Goal: Task Accomplishment & Management: Use online tool/utility

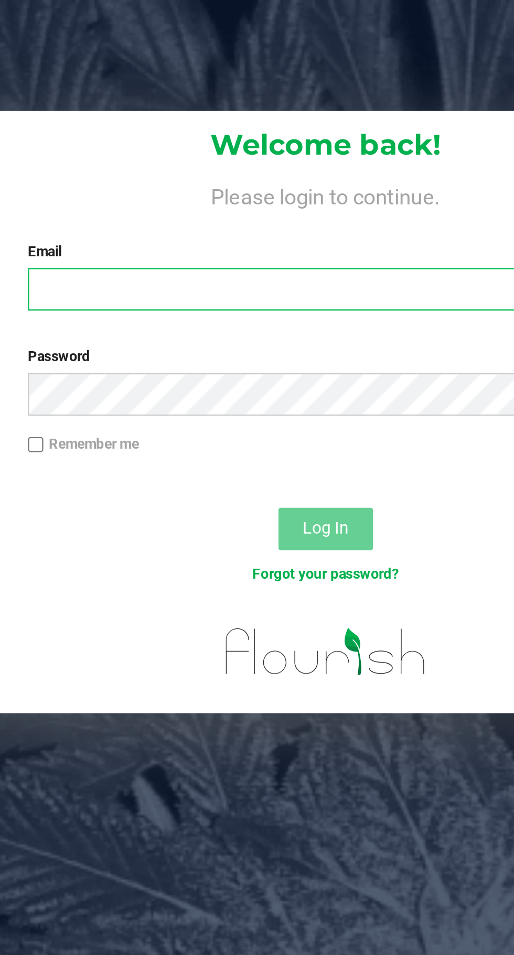
click at [286, 125] on input "Email" at bounding box center [269, 128] width 264 height 19
type input "[EMAIL_ADDRESS][DOMAIN_NAME]"
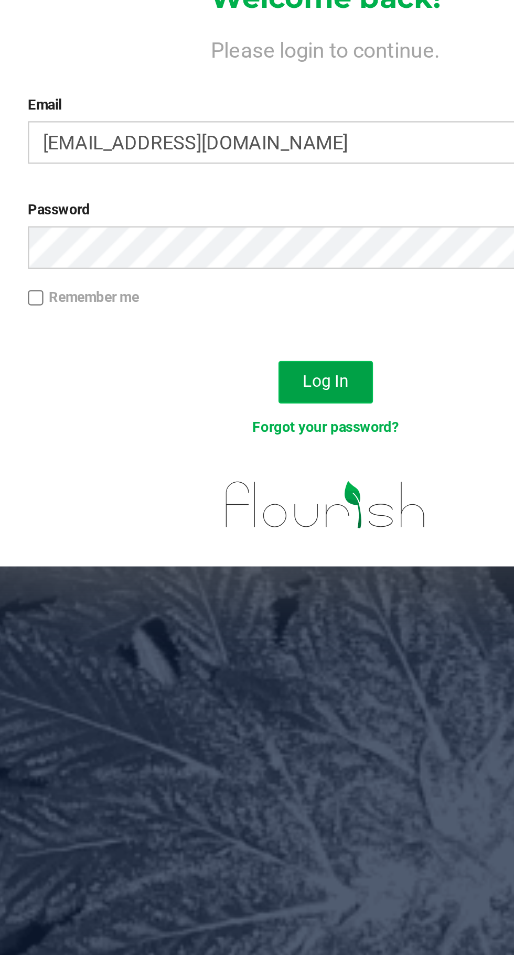
click at [271, 229] on button "Log In" at bounding box center [269, 234] width 42 height 19
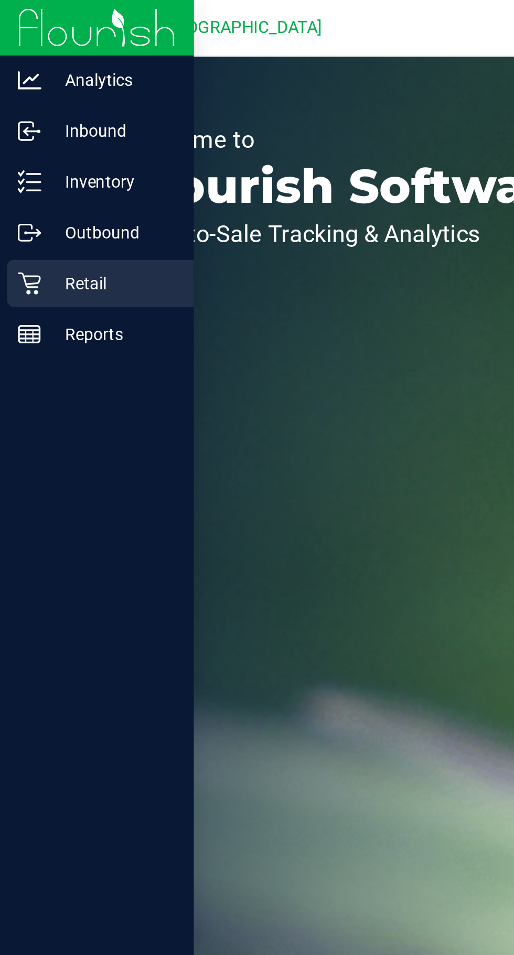
click at [16, 127] on icon at bounding box center [13, 126] width 10 height 10
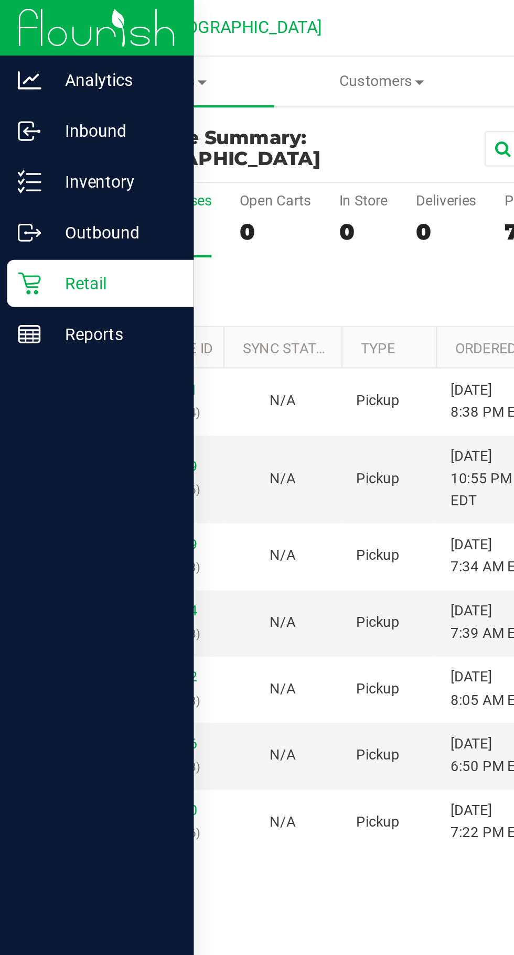
scroll to position [0, 26]
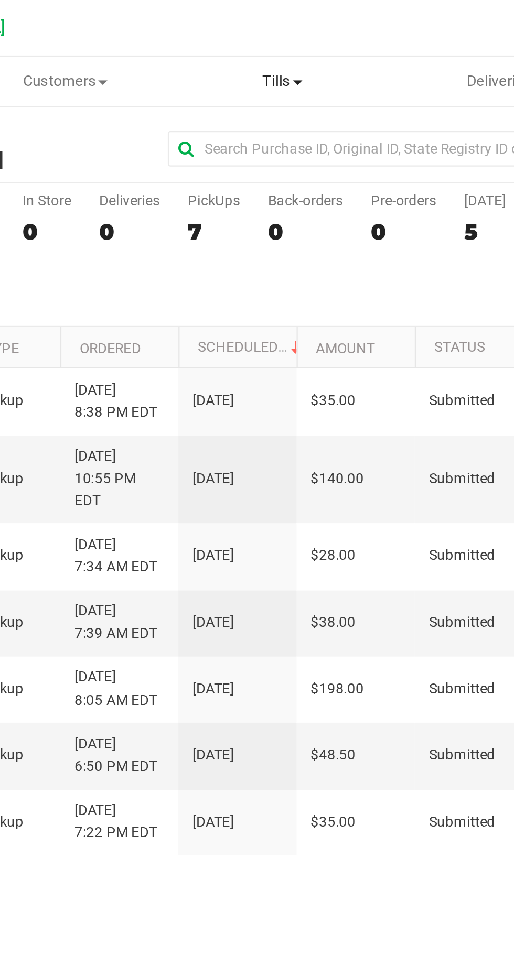
click at [267, 34] on span "Tills" at bounding box center [265, 35] width 95 height 9
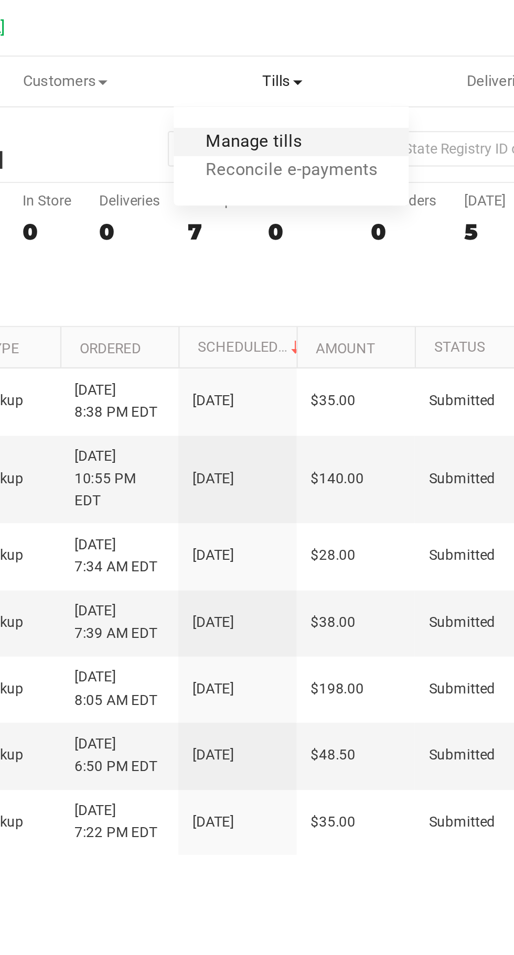
click at [276, 59] on span "Manage tills" at bounding box center [252, 63] width 71 height 9
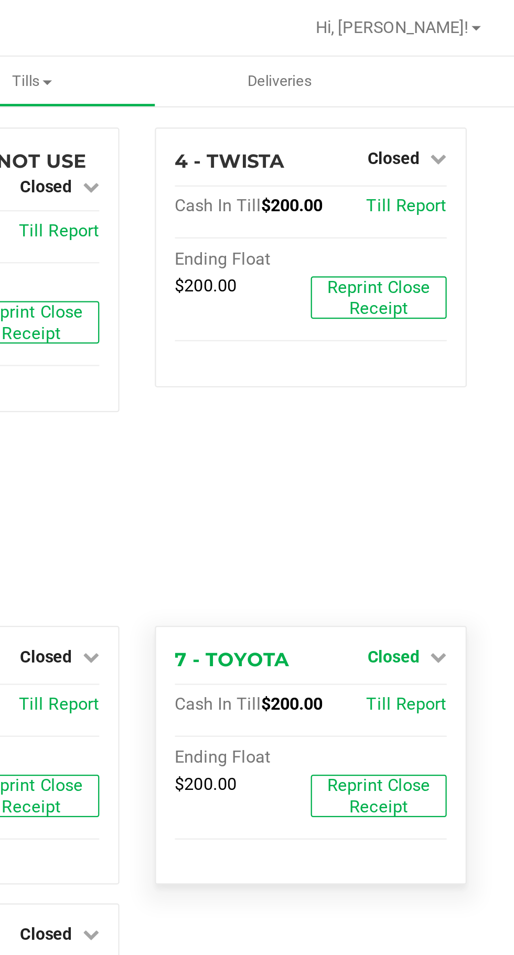
click at [471, 287] on span "Closed" at bounding box center [460, 291] width 23 height 8
click at [463, 309] on link "Open Till" at bounding box center [460, 313] width 28 height 8
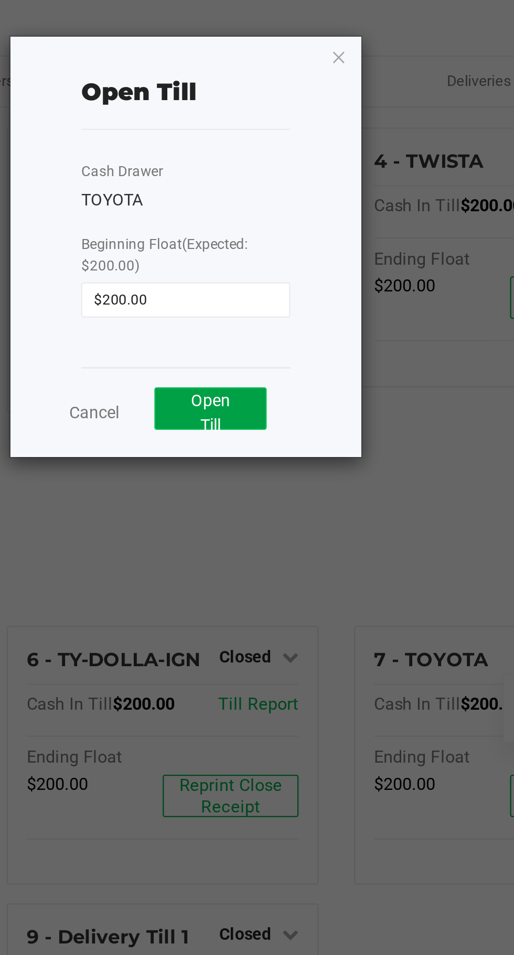
click at [291, 180] on span "Open Till" at bounding box center [290, 182] width 17 height 19
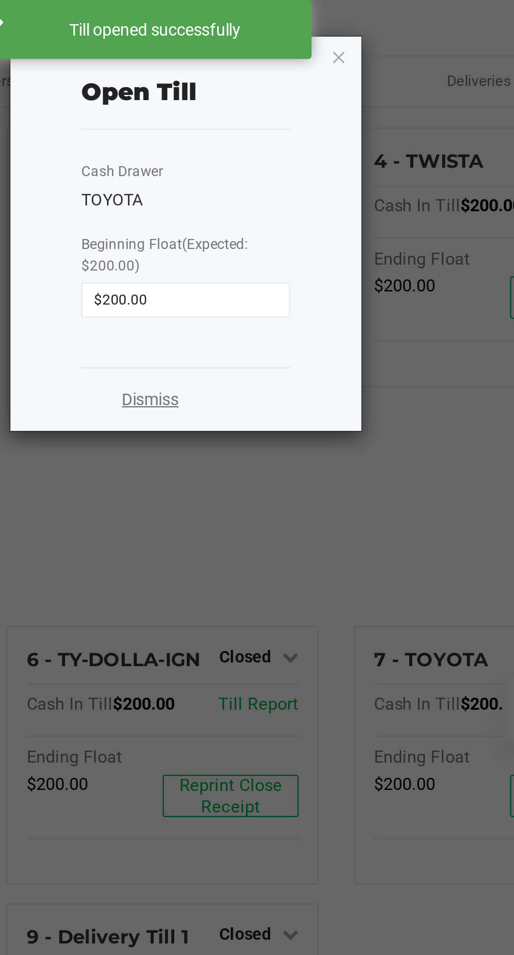
click at [266, 177] on link "Dismiss" at bounding box center [264, 177] width 25 height 11
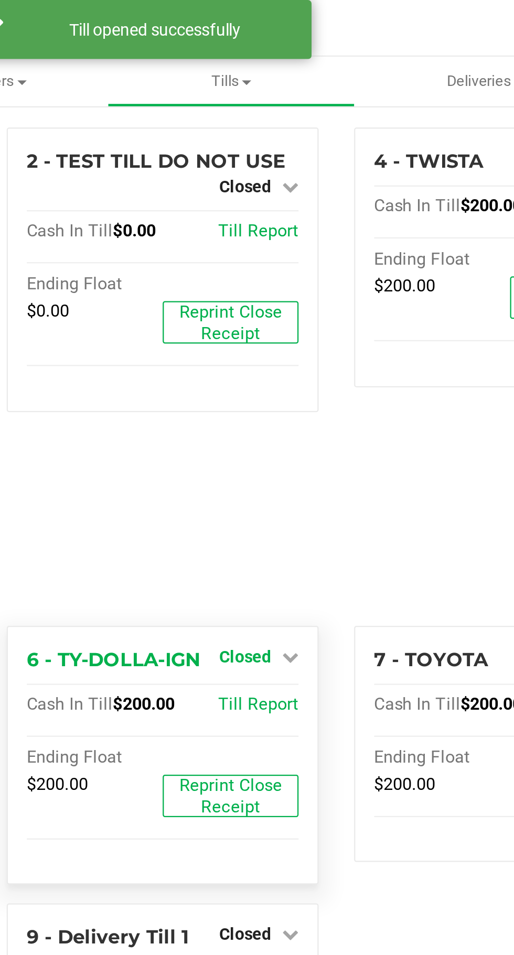
click at [314, 287] on span "Closed" at bounding box center [306, 291] width 23 height 8
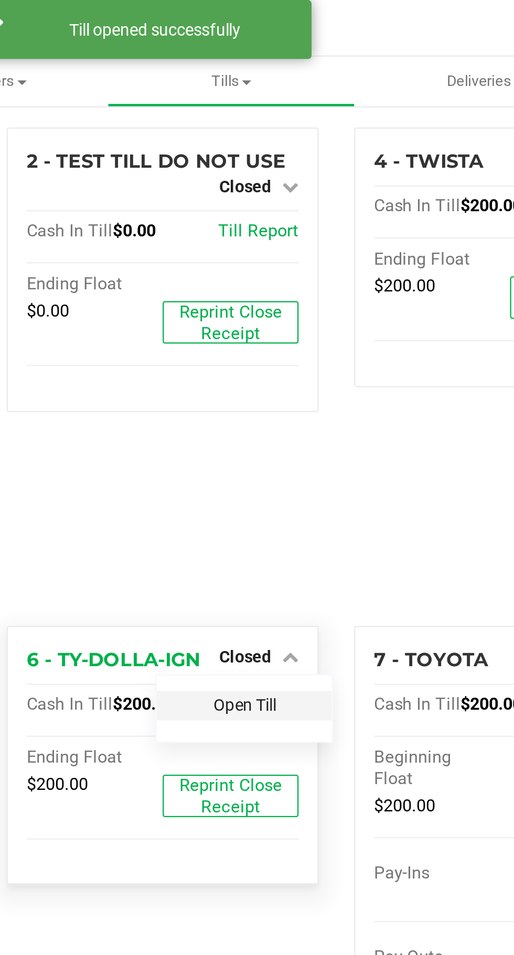
click at [313, 309] on link "Open Till" at bounding box center [306, 313] width 28 height 8
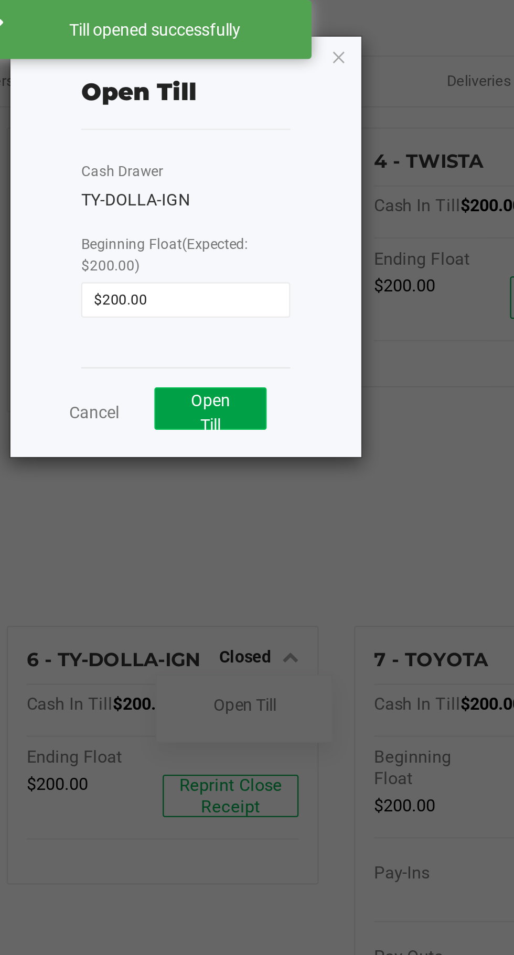
click at [302, 182] on button "Open Till" at bounding box center [291, 181] width 50 height 19
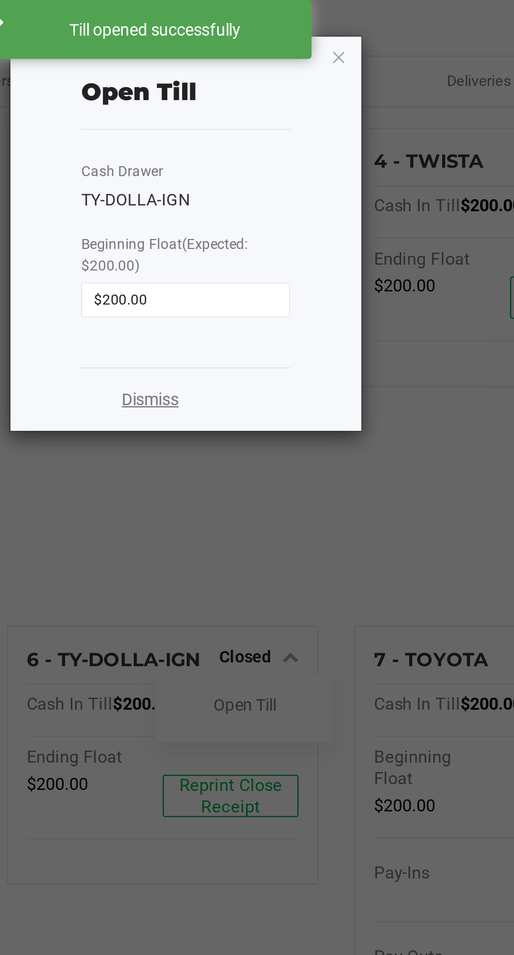
click at [260, 175] on link "Dismiss" at bounding box center [264, 177] width 25 height 11
